Goal: Check status

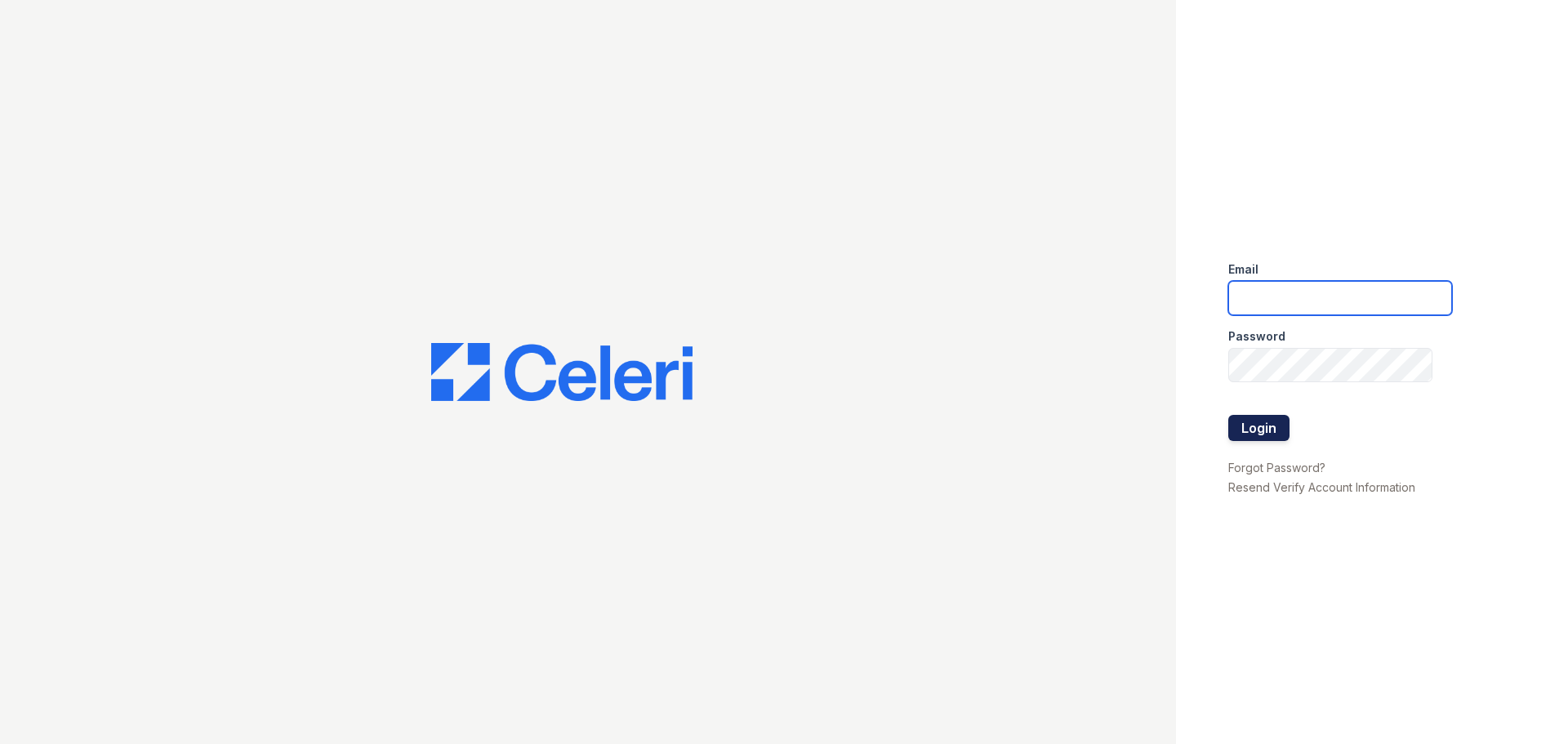
type input "[EMAIL_ADDRESS][DOMAIN_NAME]"
click at [1264, 433] on button "Login" at bounding box center [1258, 428] width 61 height 26
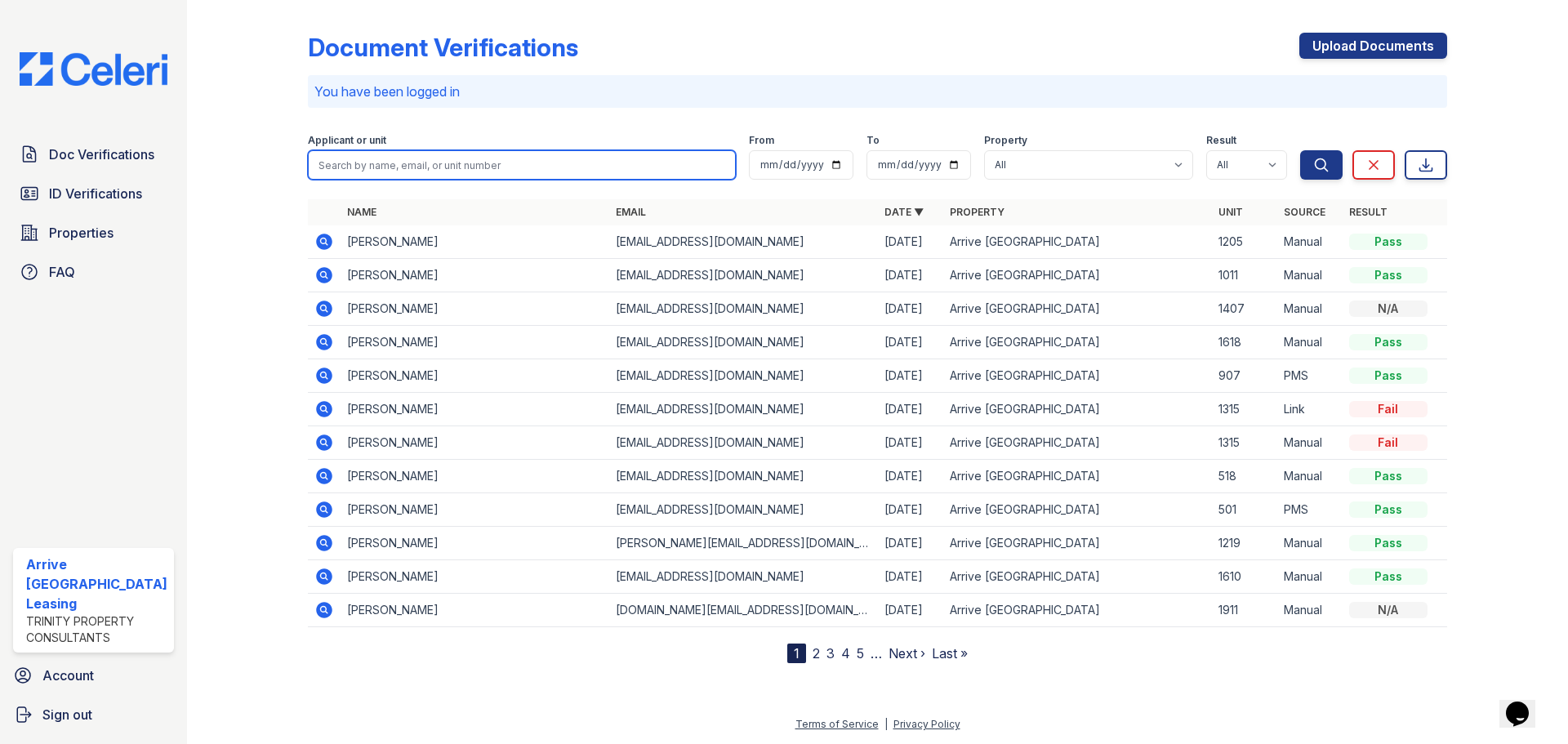
click at [494, 163] on input "search" at bounding box center [521, 166] width 428 height 30
type input "611"
click at [1299, 151] on button "Search" at bounding box center [1321, 166] width 43 height 30
